Goal: Task Accomplishment & Management: Manage account settings

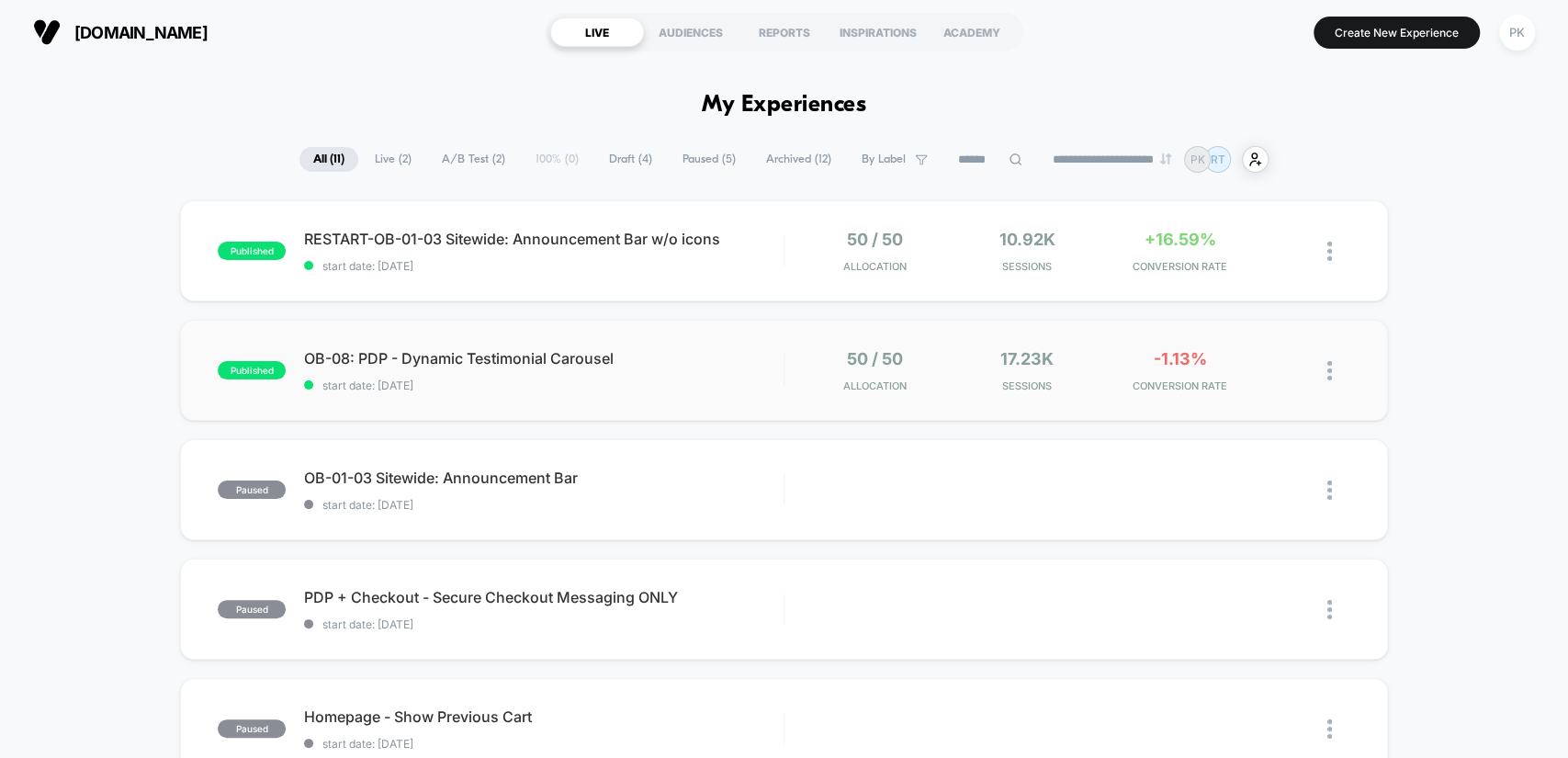
click at [694, 345] on div "published OB-08: PDP - Dynamic Testimonial Carousel start date: [DATE] 50 / 50 …" at bounding box center [784, 370] width 1207 height 101
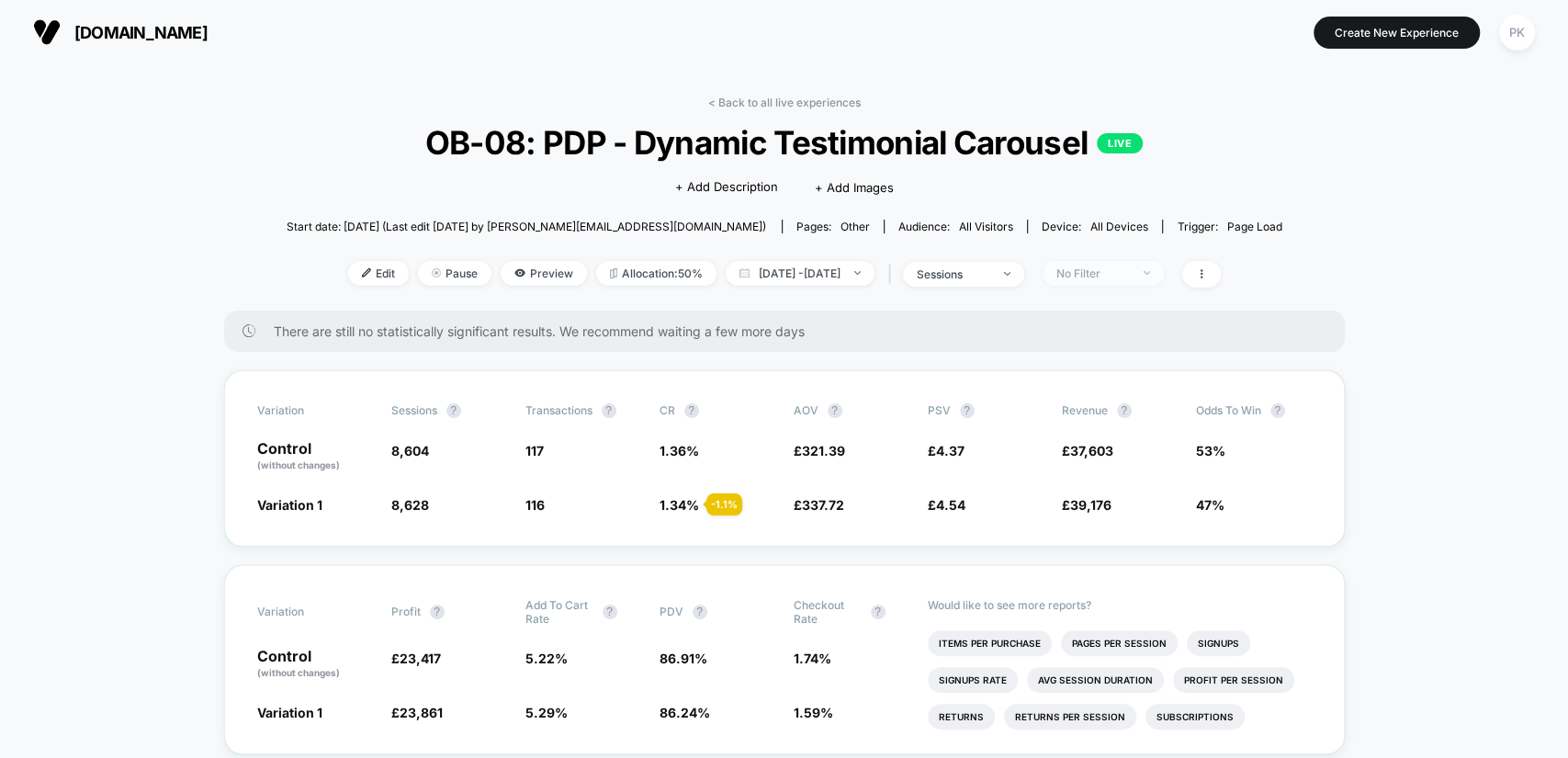
click at [1130, 271] on div "No Filter" at bounding box center [1093, 273] width 73 height 14
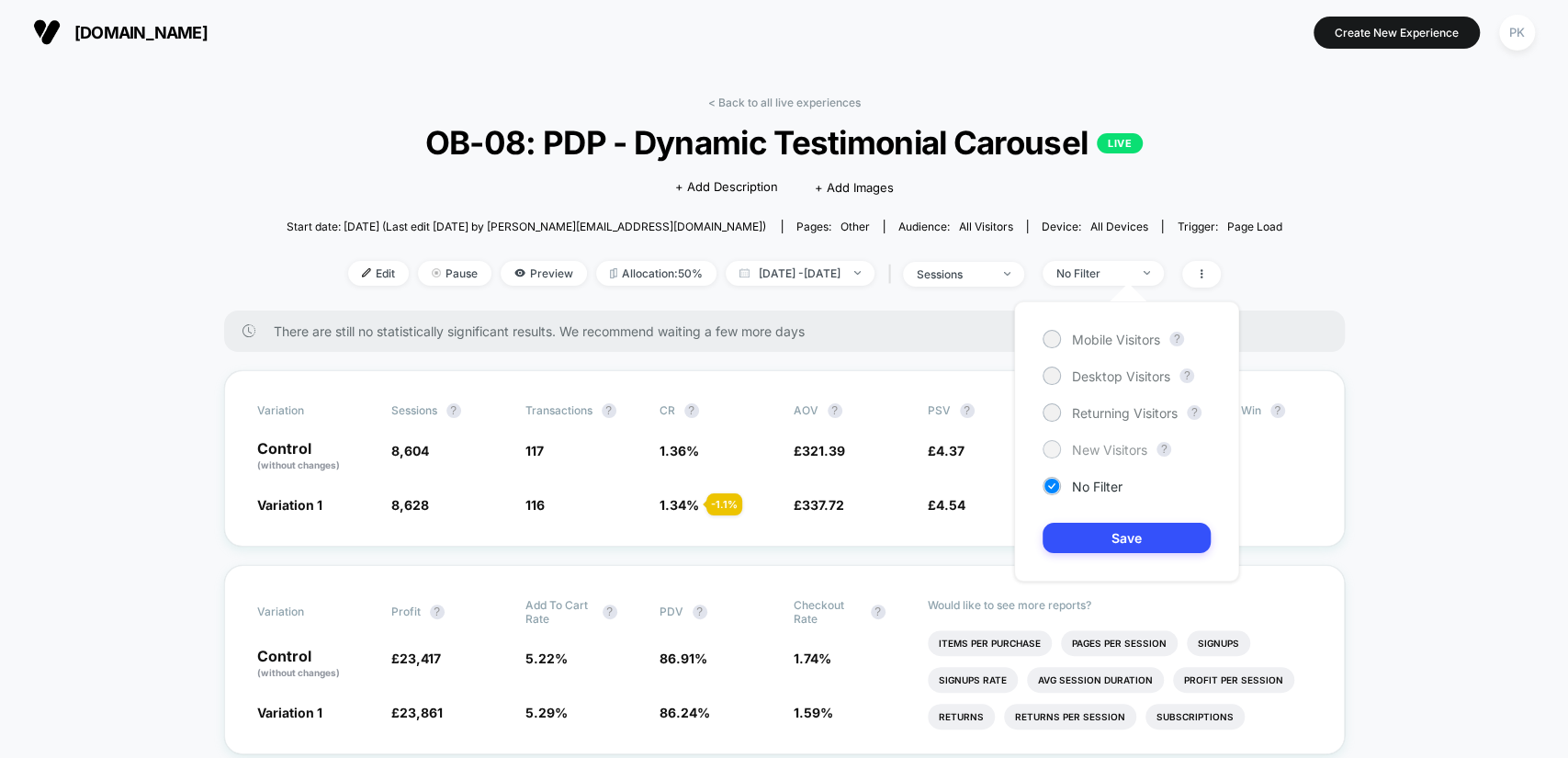
click at [1125, 447] on span "New Visitors" at bounding box center [1110, 449] width 75 height 16
click at [1146, 544] on button "Save" at bounding box center [1126, 537] width 168 height 30
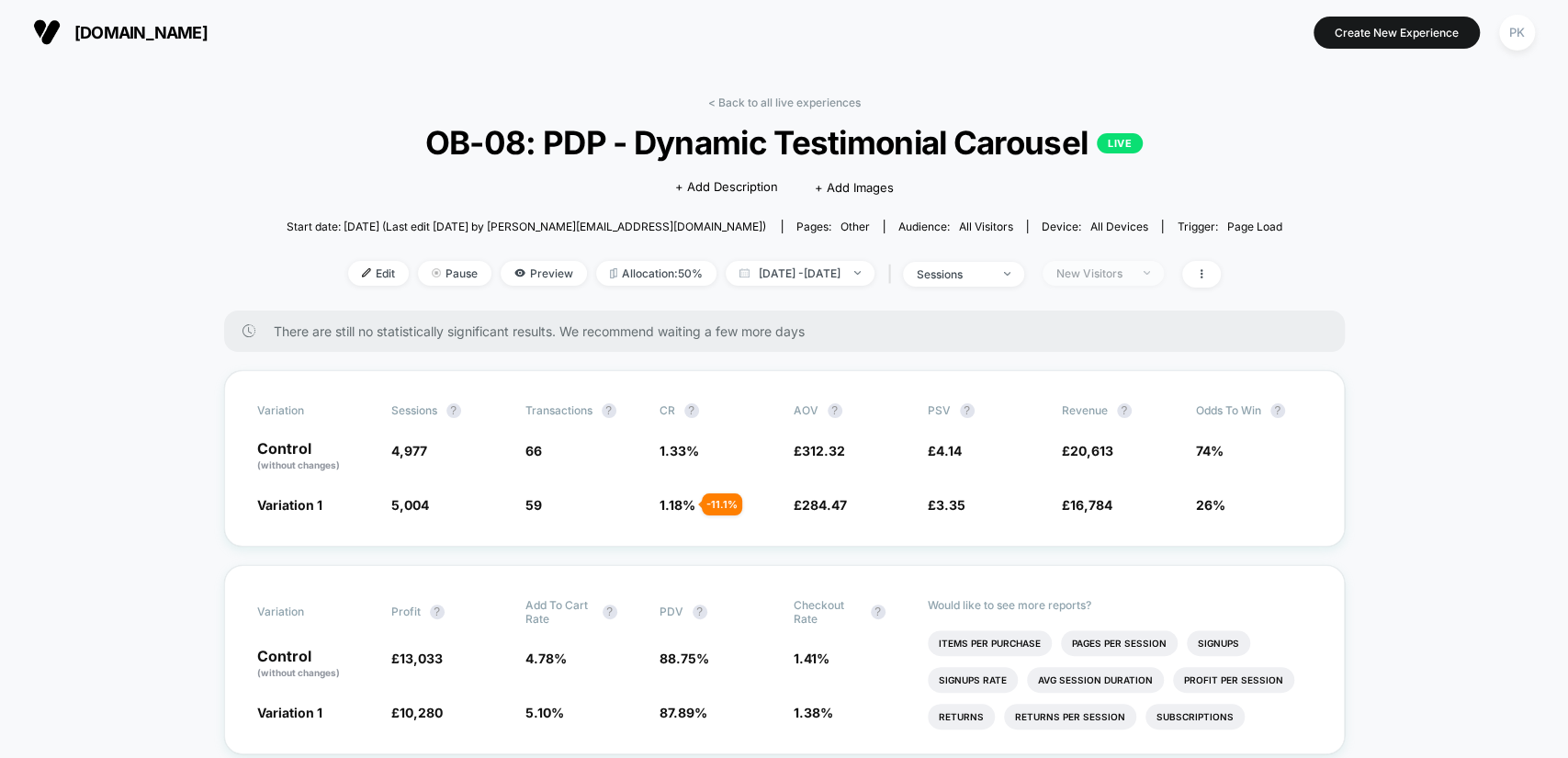
click at [1130, 273] on div "New Visitors" at bounding box center [1093, 273] width 73 height 14
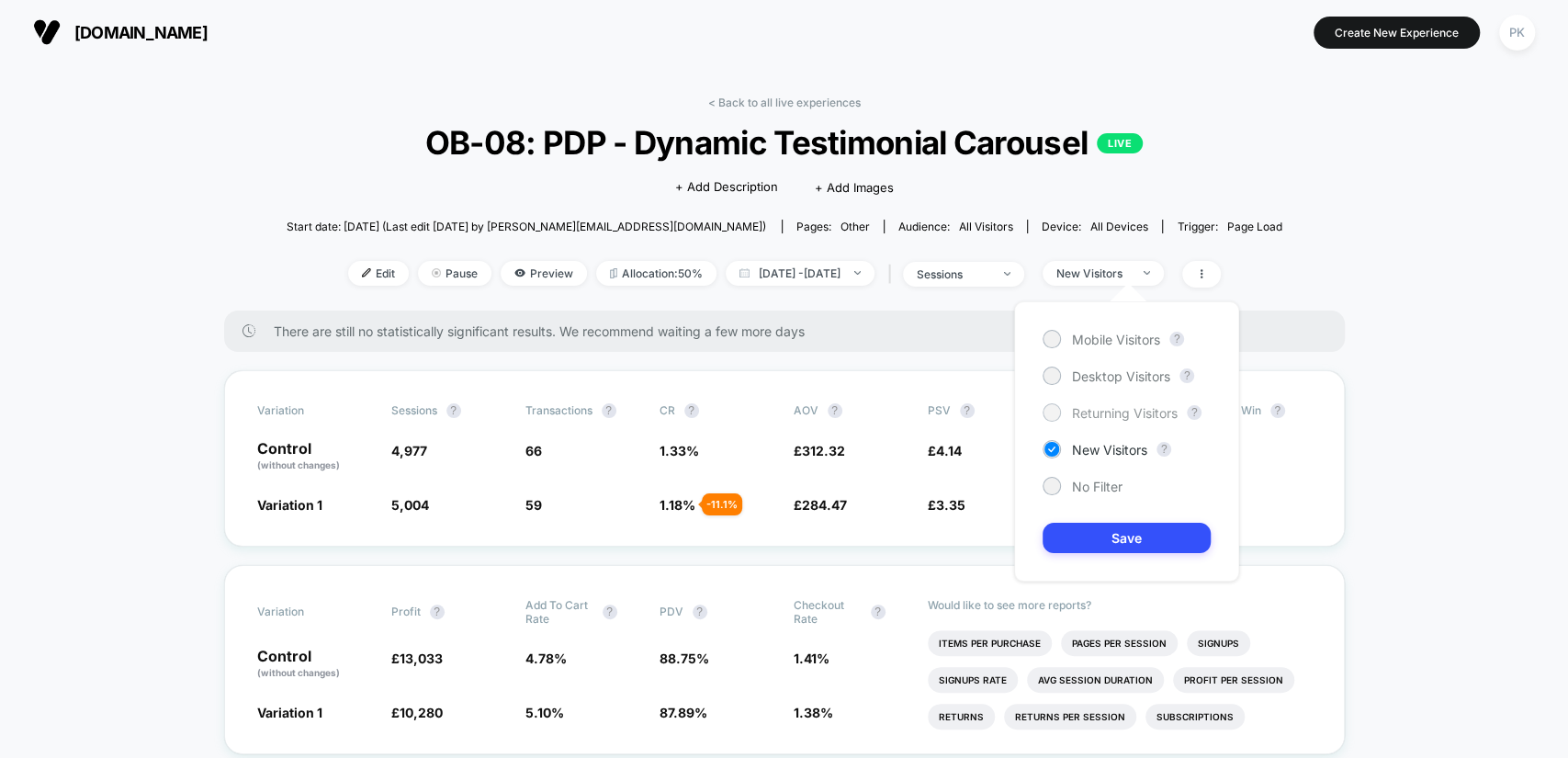
click at [1130, 410] on span "Returning Visitors" at bounding box center [1125, 412] width 105 height 16
click at [1108, 542] on button "Save" at bounding box center [1126, 537] width 168 height 30
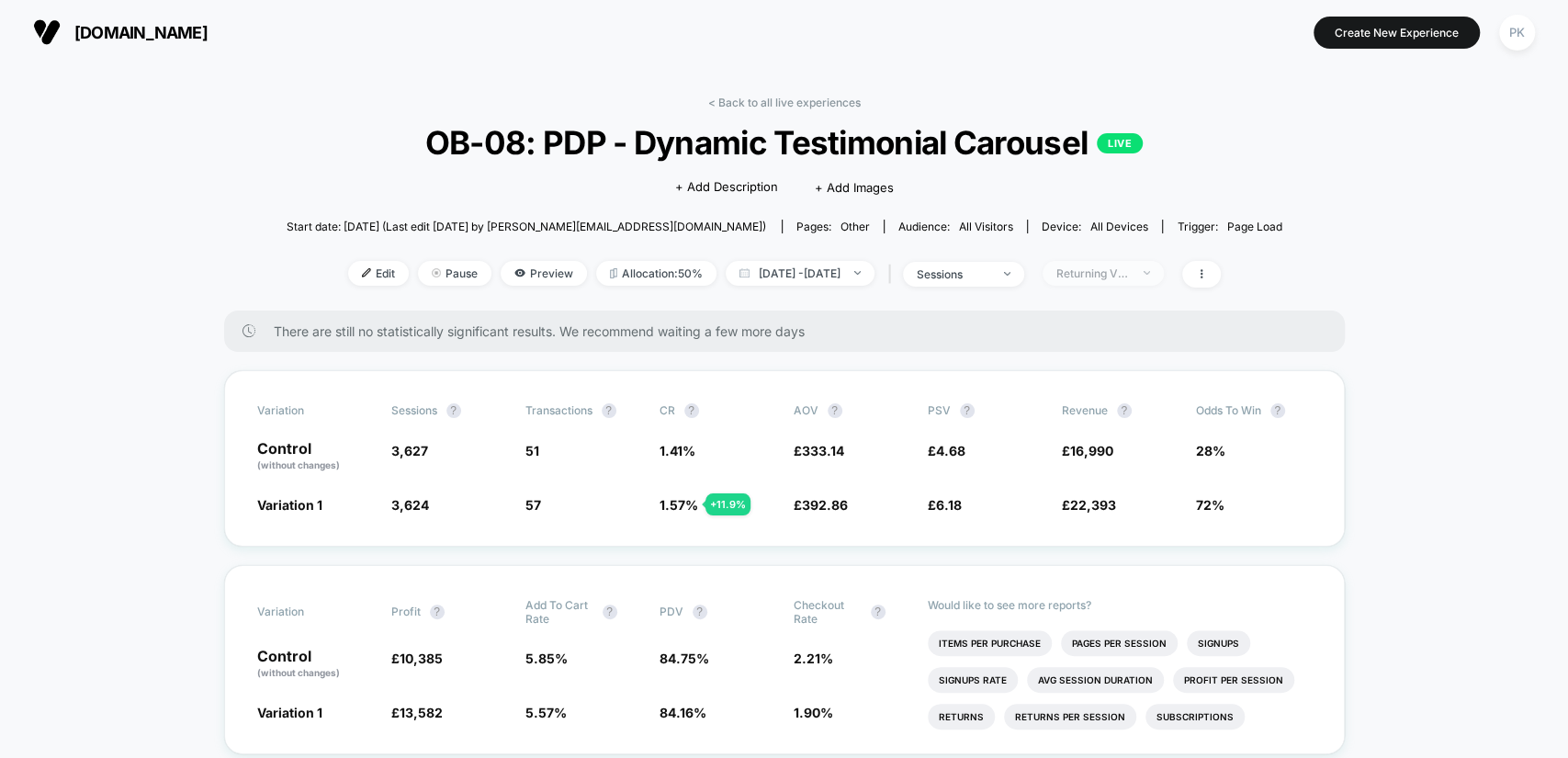
click at [1159, 267] on span "Returning Visitors" at bounding box center [1103, 273] width 121 height 24
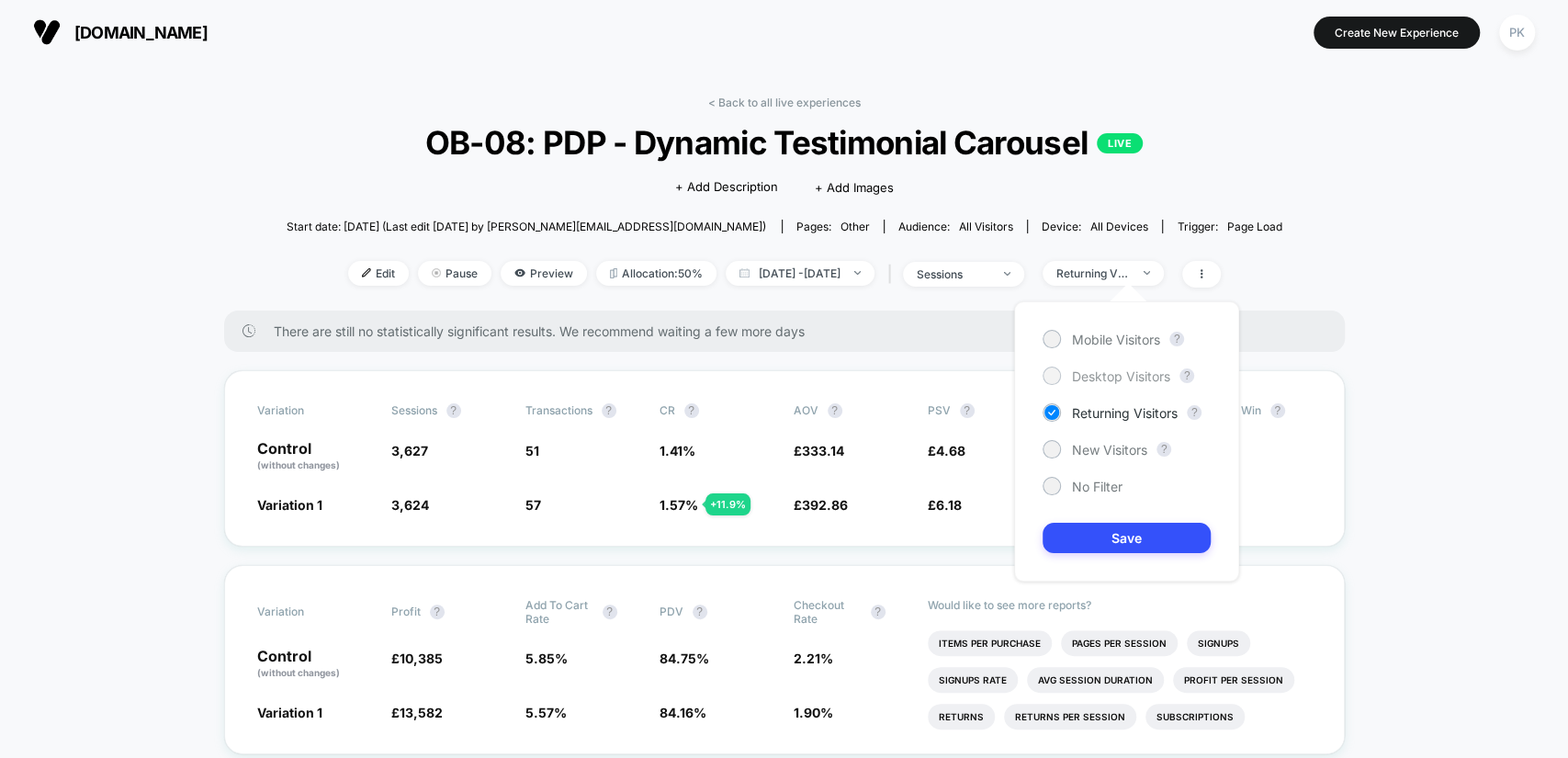
click at [1102, 372] on span "Desktop Visitors" at bounding box center [1121, 376] width 99 height 16
click at [1138, 532] on button "Save" at bounding box center [1126, 537] width 168 height 30
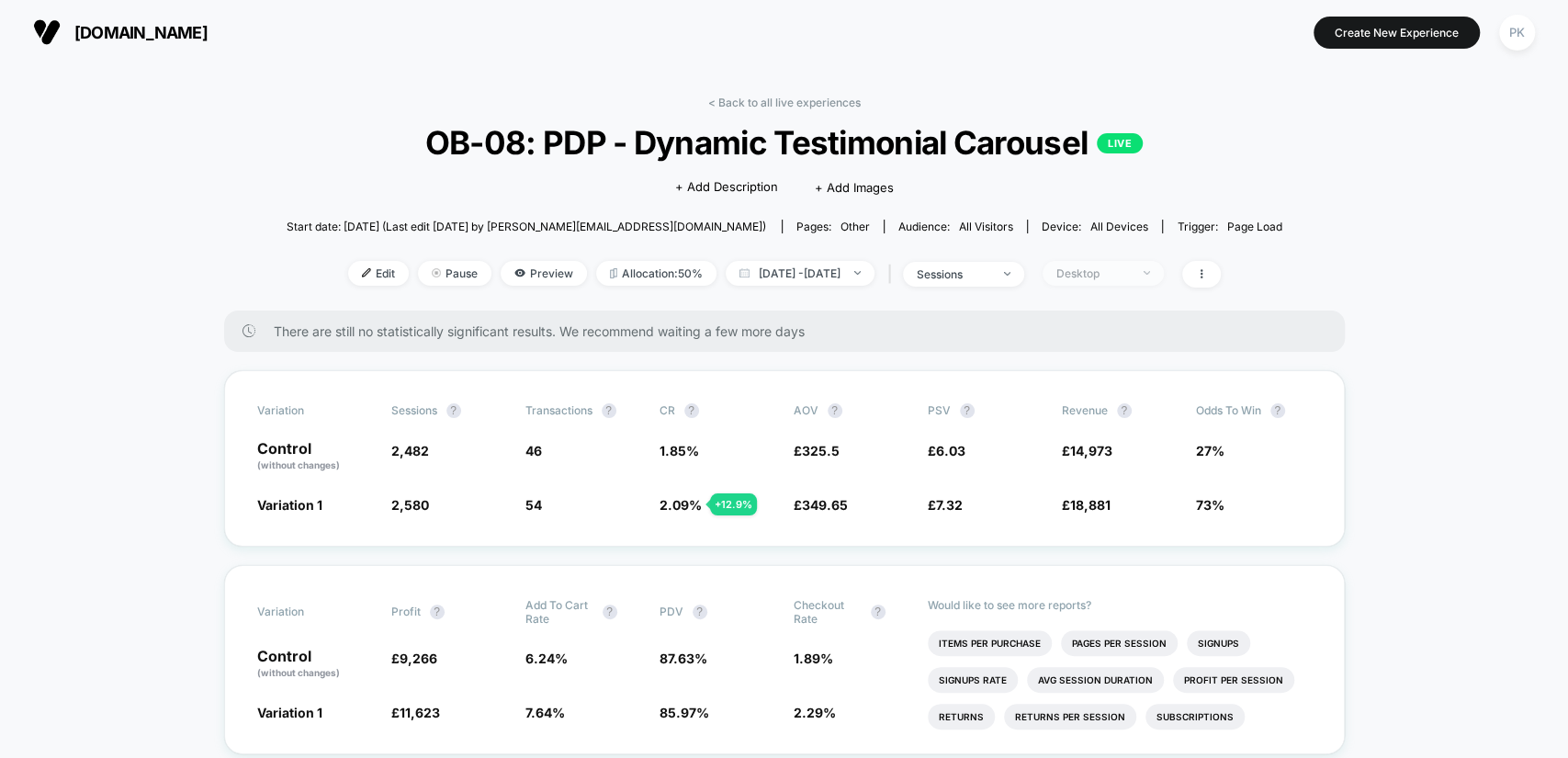
click at [1131, 277] on span "Desktop" at bounding box center [1103, 273] width 121 height 24
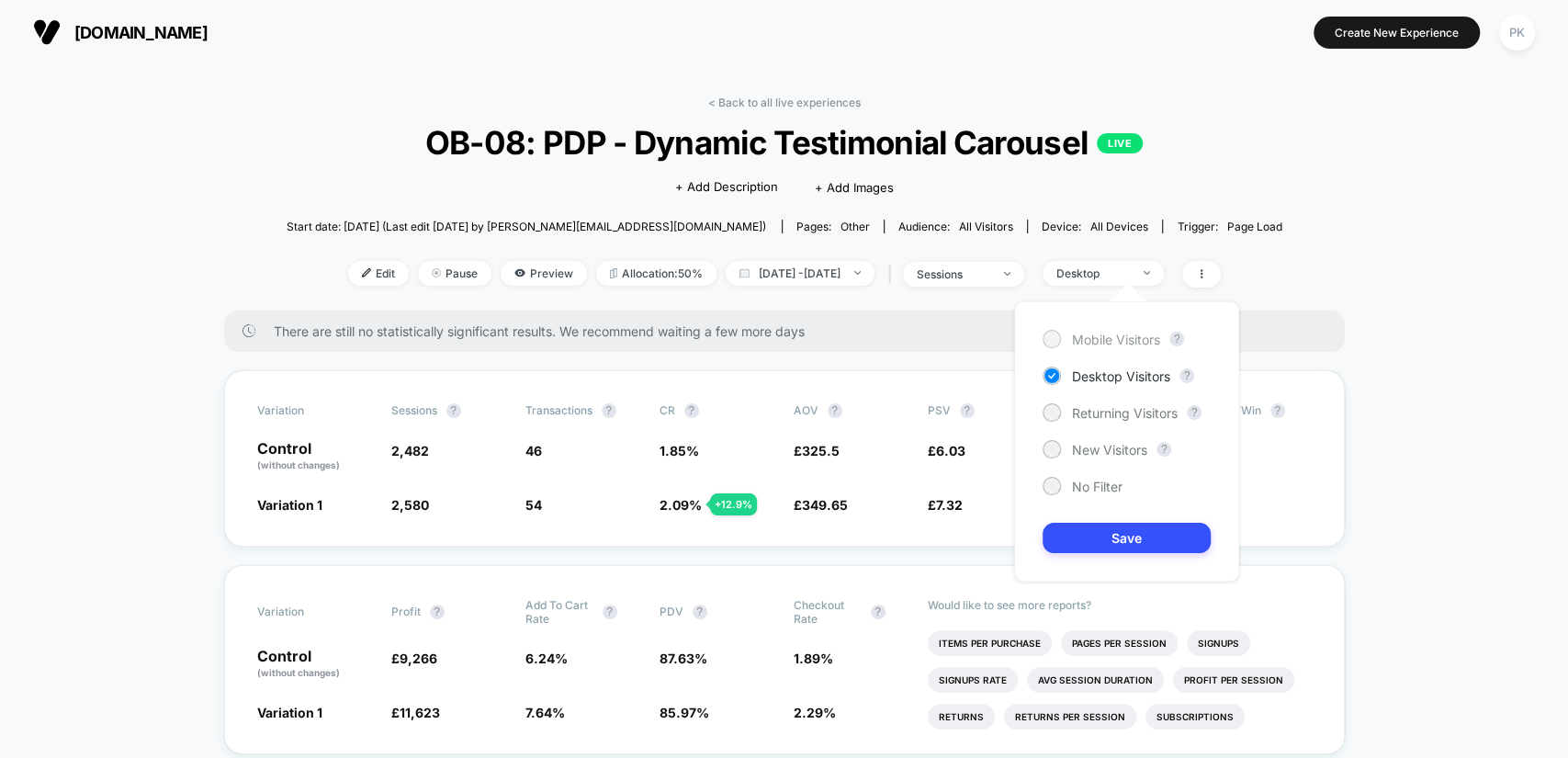
click at [1137, 335] on span "Mobile Visitors" at bounding box center [1116, 339] width 88 height 16
click at [1156, 528] on button "Save" at bounding box center [1126, 537] width 168 height 30
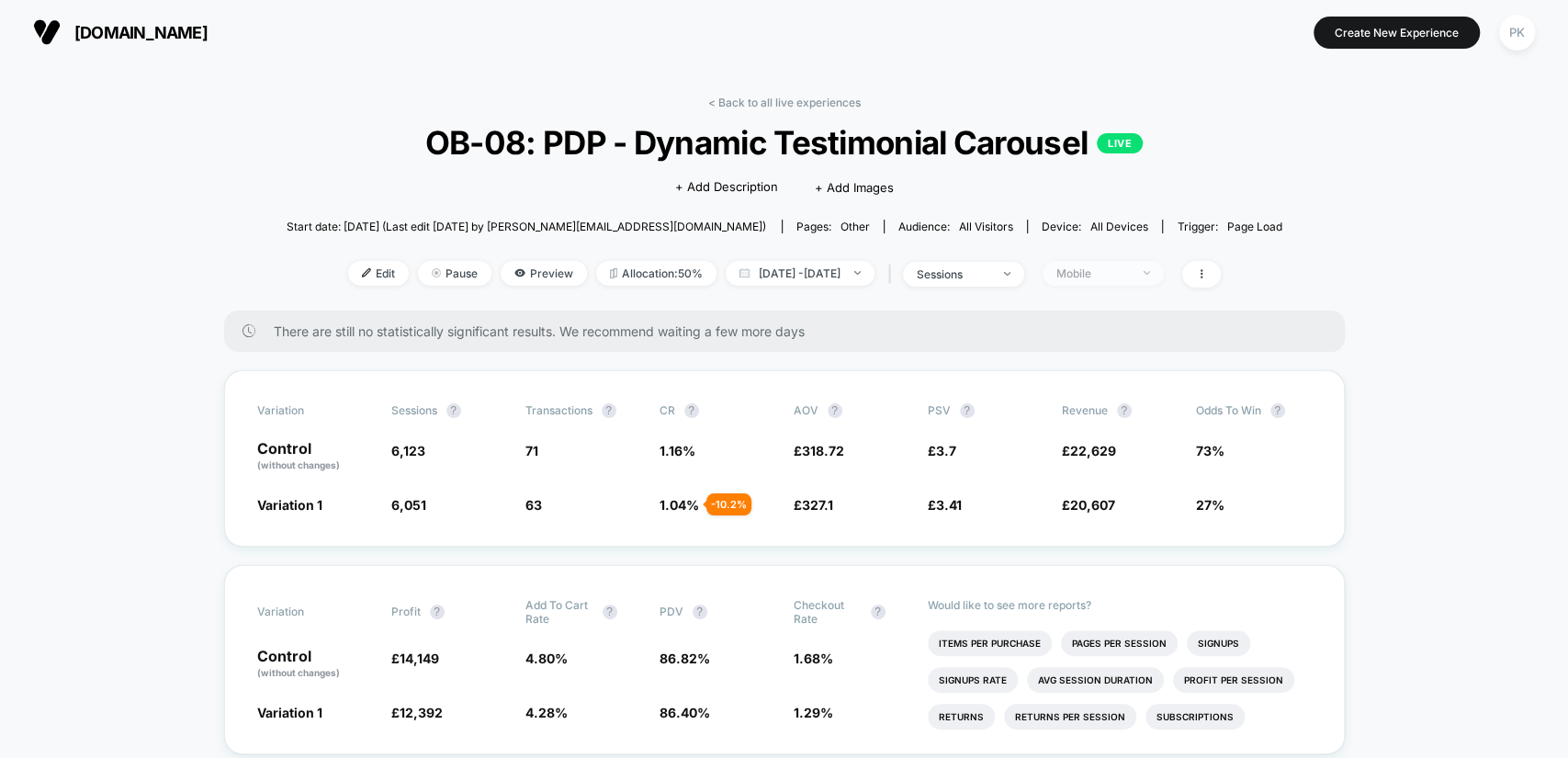
click at [1151, 261] on span "Mobile" at bounding box center [1103, 273] width 121 height 24
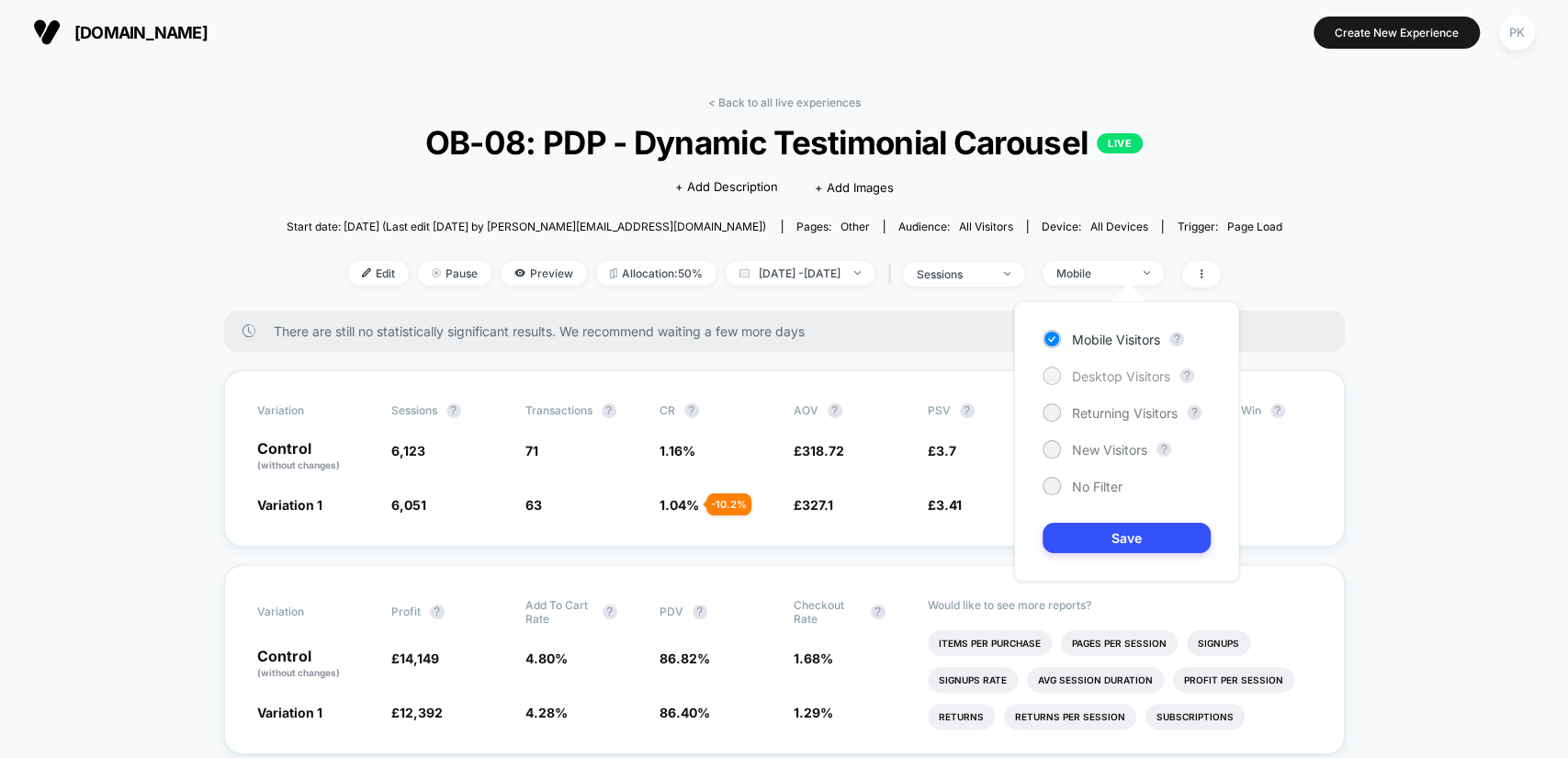
click at [1140, 366] on div "Desktop Visitors" at bounding box center [1107, 376] width 128 height 19
click at [1138, 540] on button "Save" at bounding box center [1126, 537] width 168 height 30
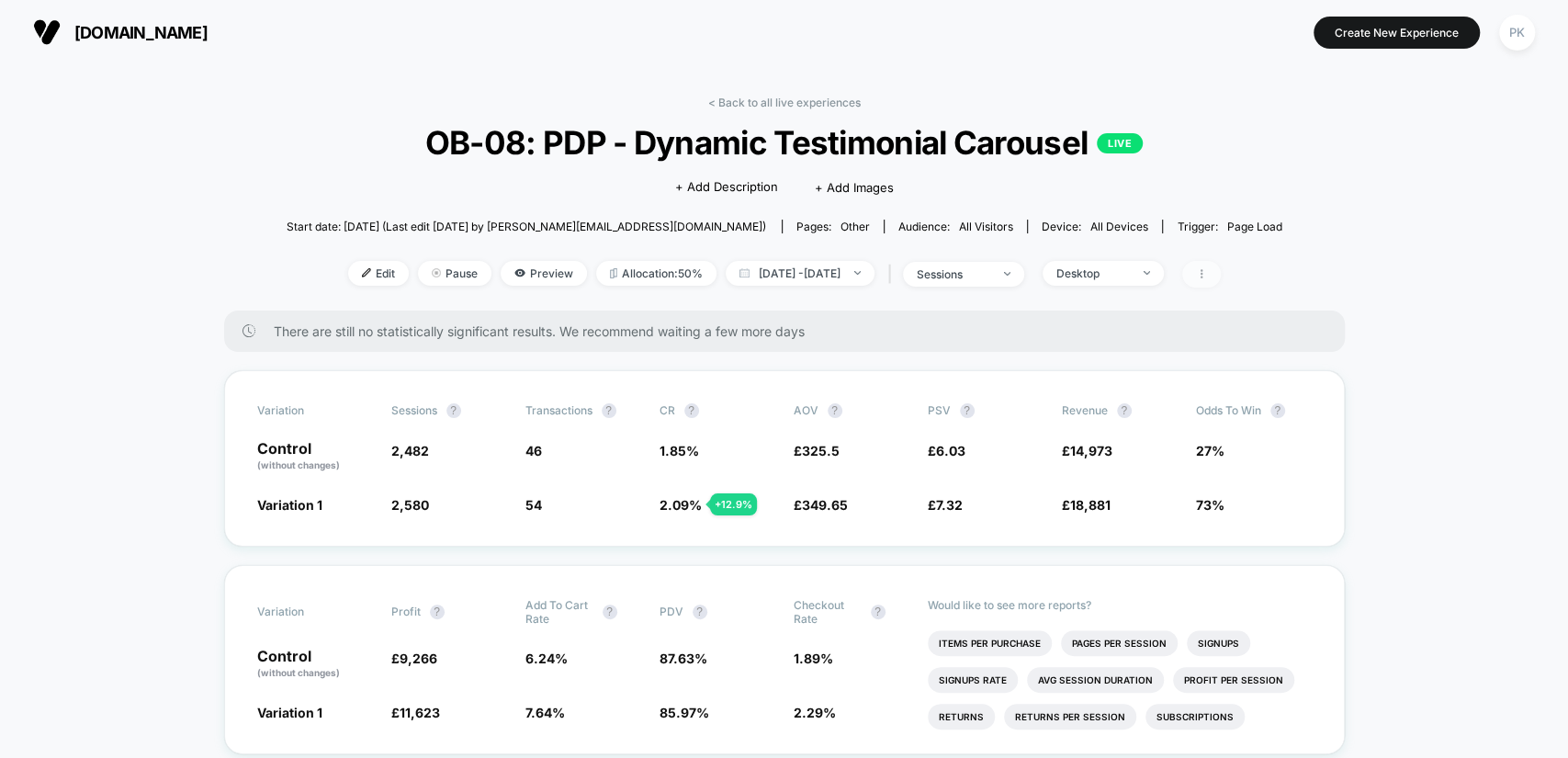
click at [1220, 263] on span at bounding box center [1201, 274] width 39 height 26
